Goal: Task Accomplishment & Management: Manage account settings

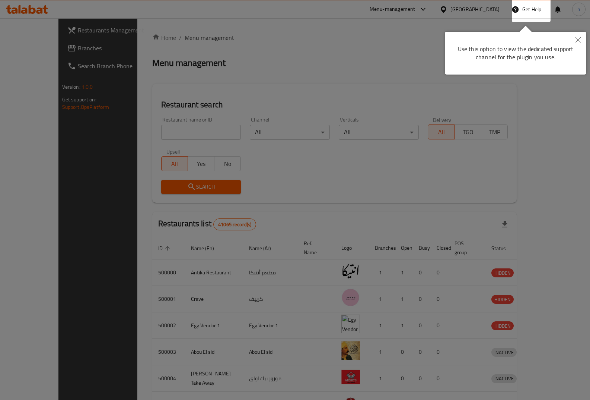
click at [493, 13] on div at bounding box center [295, 200] width 590 height 400
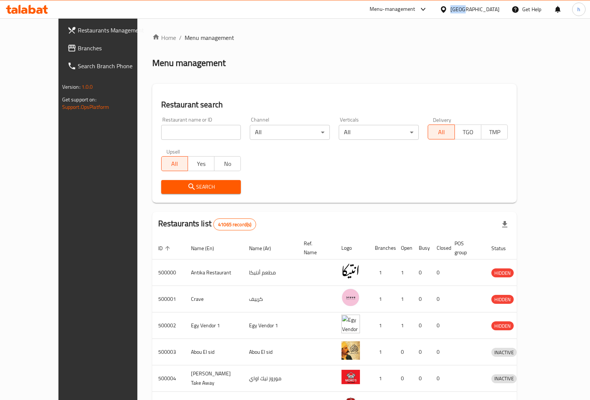
click at [493, 13] on div "Egypt" at bounding box center [475, 9] width 49 height 8
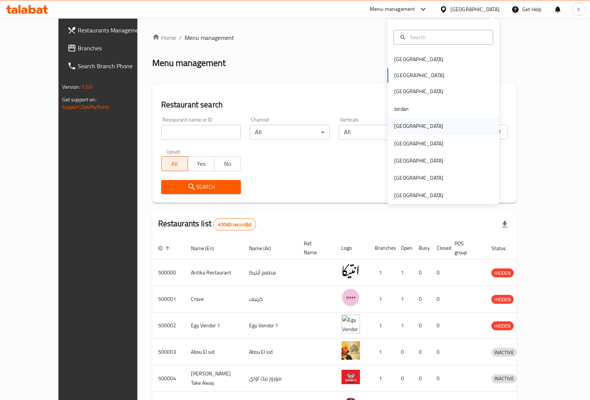
click at [416, 121] on div "[GEOGRAPHIC_DATA]" at bounding box center [444, 125] width 112 height 17
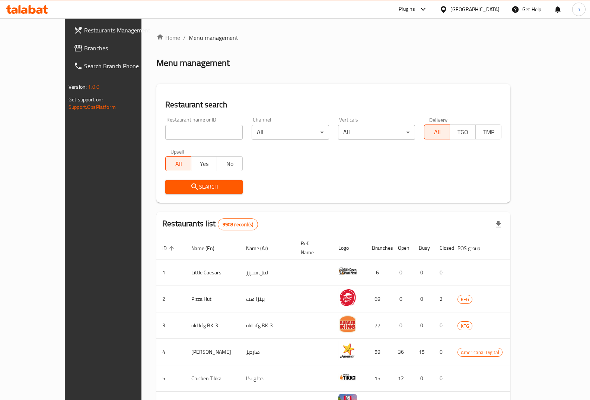
click at [65, 51] on div "Restaurants Management Branches Search Branch Phone Version: 1.0.0 Get support …" at bounding box center [295, 291] width 461 height 546
click at [84, 51] on span "Branches" at bounding box center [120, 48] width 73 height 9
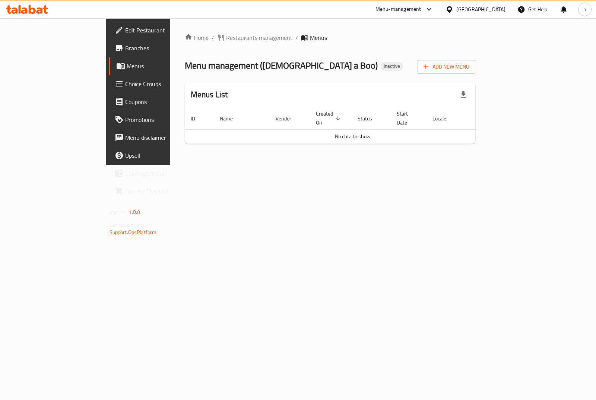
click at [127, 62] on span "Menus" at bounding box center [163, 65] width 73 height 9
click at [125, 30] on span "Edit Restaurant" at bounding box center [162, 30] width 74 height 9
click at [127, 65] on span "Menus" at bounding box center [163, 65] width 73 height 9
click at [125, 51] on span "Branches" at bounding box center [162, 48] width 74 height 9
click at [125, 44] on span "Branches" at bounding box center [162, 48] width 74 height 9
